Goal: Browse casually

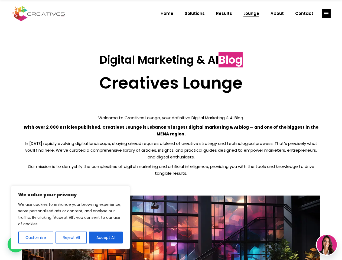
click at [171, 130] on p "With over 2,000 articles published, Creatives Lounge is Lebanon’s largest digit…" at bounding box center [171, 131] width 298 height 14
click at [35, 237] on button "Customise" at bounding box center [35, 238] width 35 height 12
click at [0, 0] on div at bounding box center [0, 0] width 0 height 0
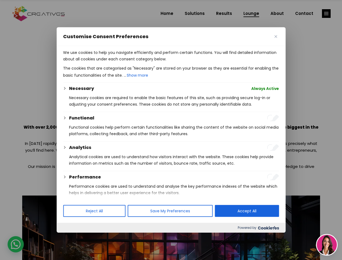
click at [106, 62] on p "We use cookies to help you navigate efficiently and perform certain functions. …" at bounding box center [171, 55] width 216 height 13
click at [326, 14] on div at bounding box center [171, 130] width 342 height 260
click at [327, 245] on img at bounding box center [327, 245] width 20 height 20
